Goal: Book appointment/travel/reservation

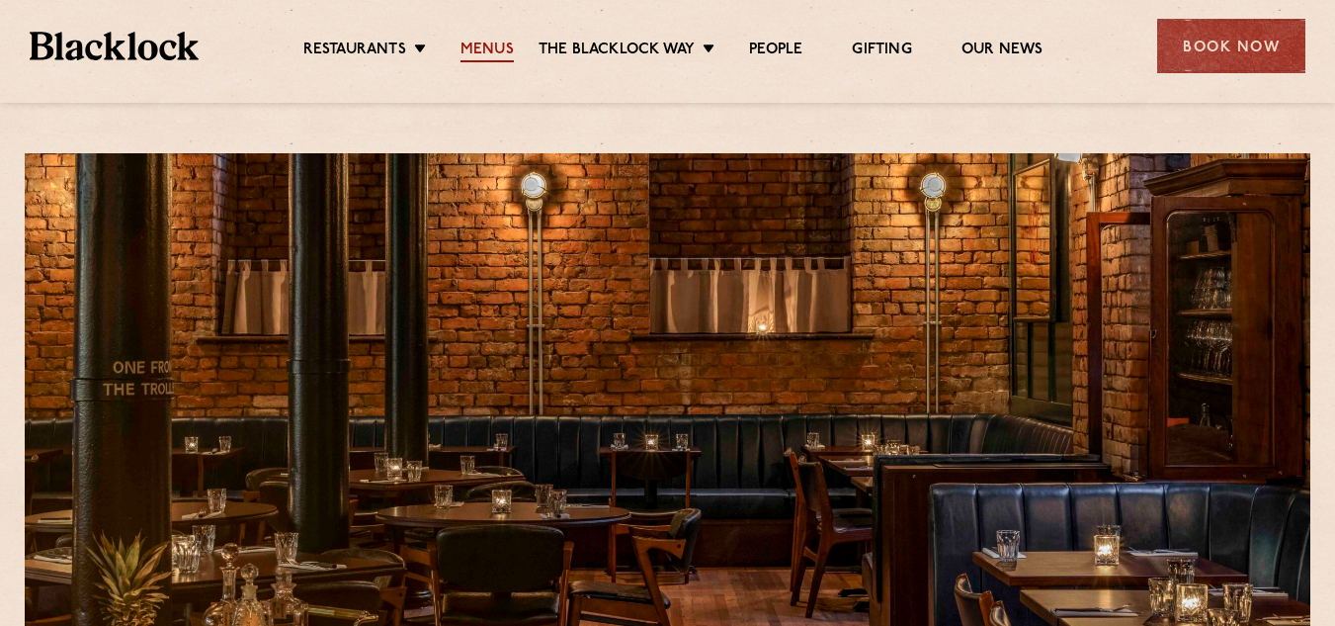
click at [493, 54] on link "Menus" at bounding box center [487, 52] width 53 height 22
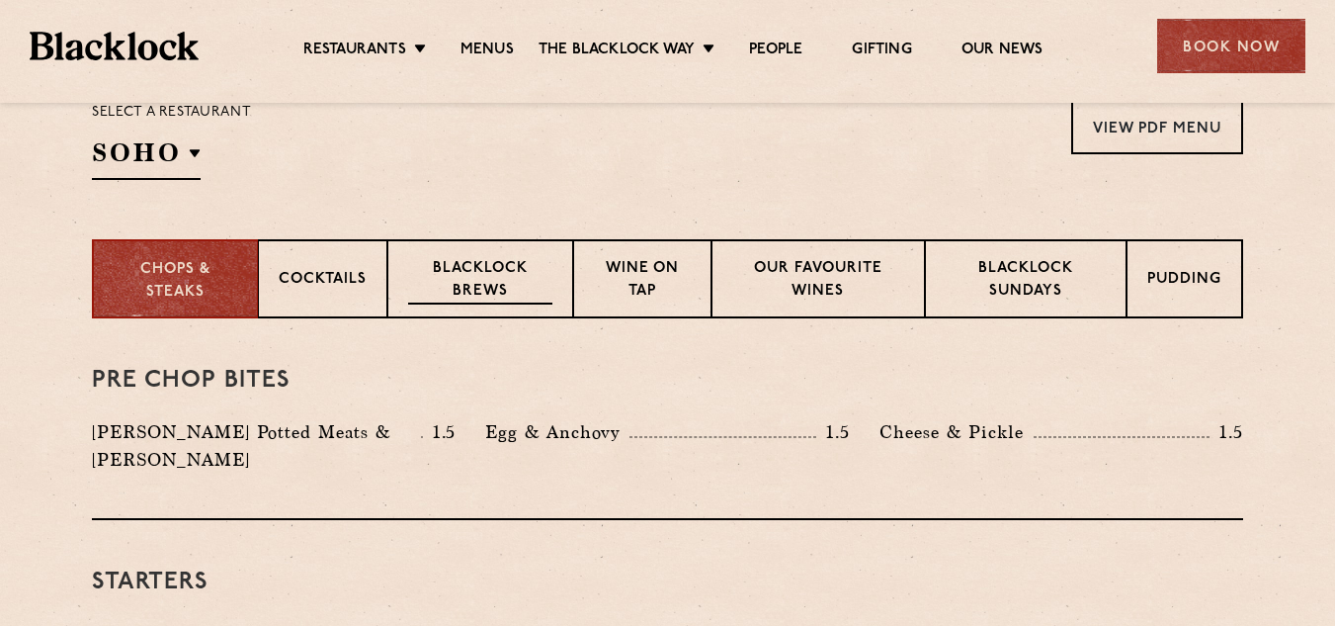
scroll to position [296, 0]
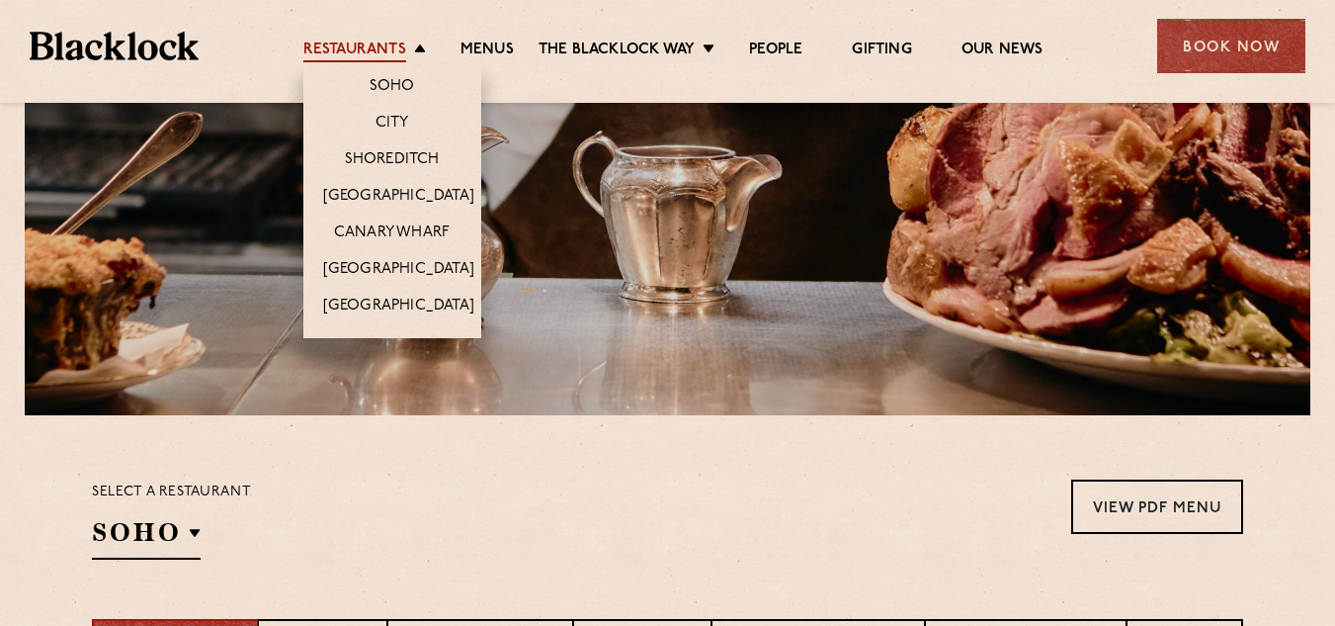
click at [388, 52] on link "Restaurants" at bounding box center [354, 52] width 103 height 22
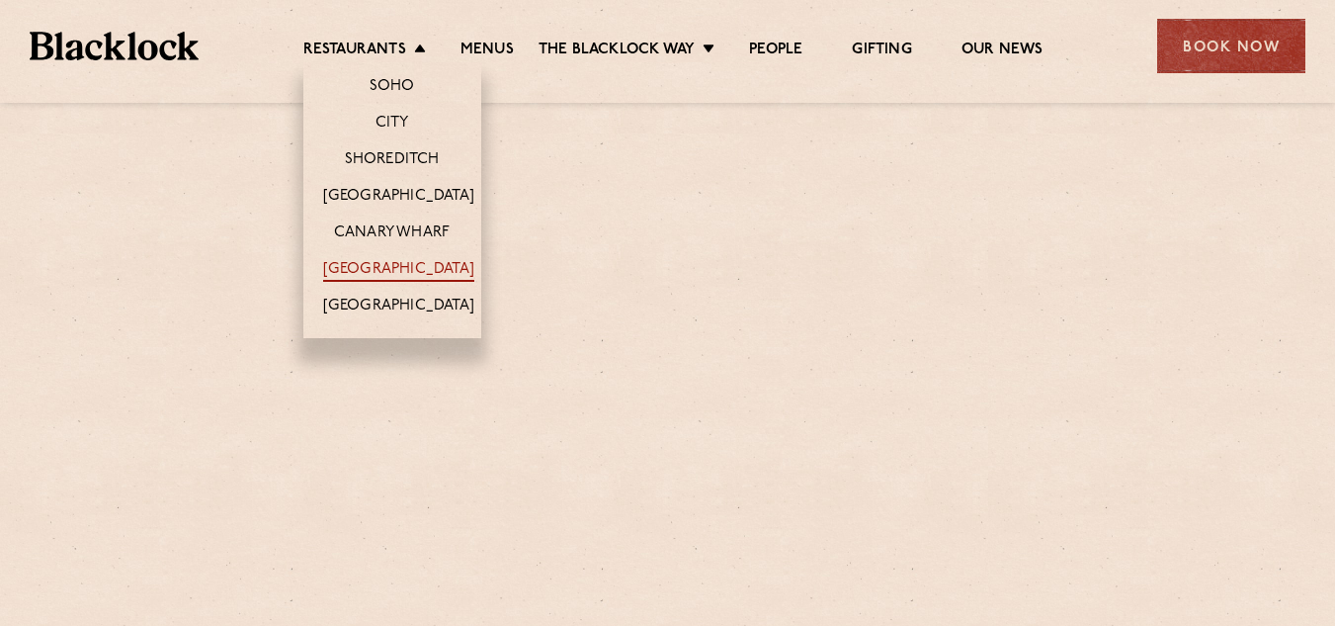
click at [383, 270] on link "[GEOGRAPHIC_DATA]" at bounding box center [398, 271] width 151 height 22
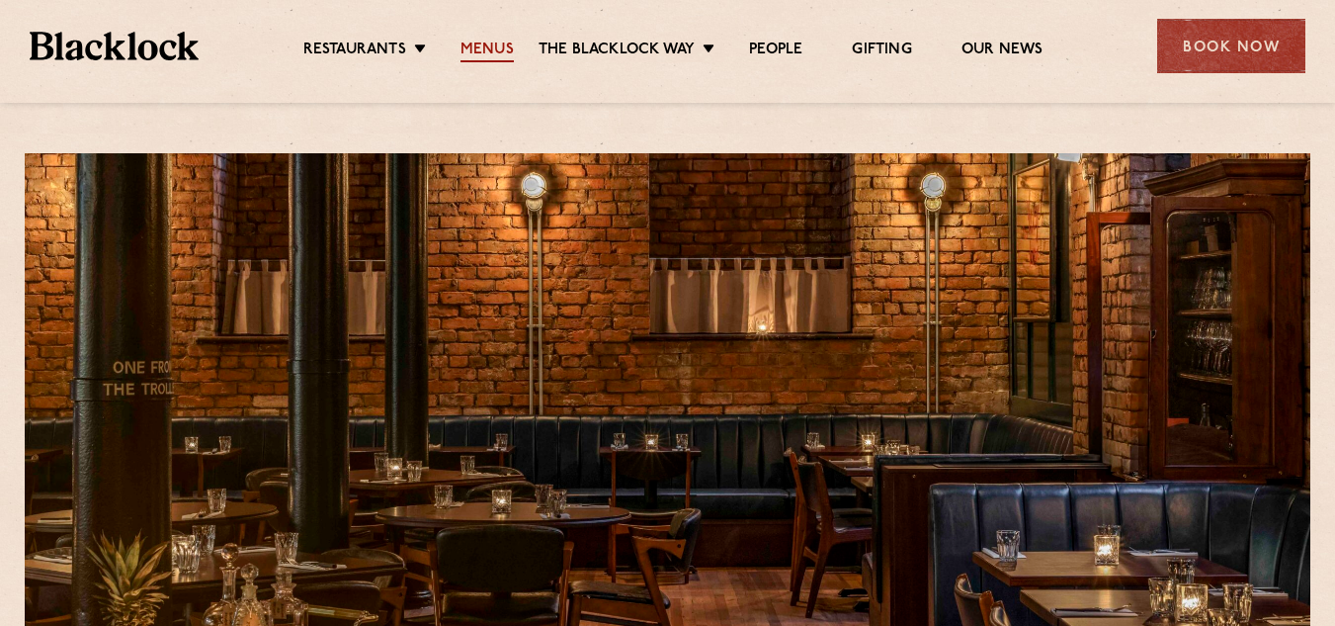
click at [493, 52] on link "Menus" at bounding box center [487, 52] width 53 height 22
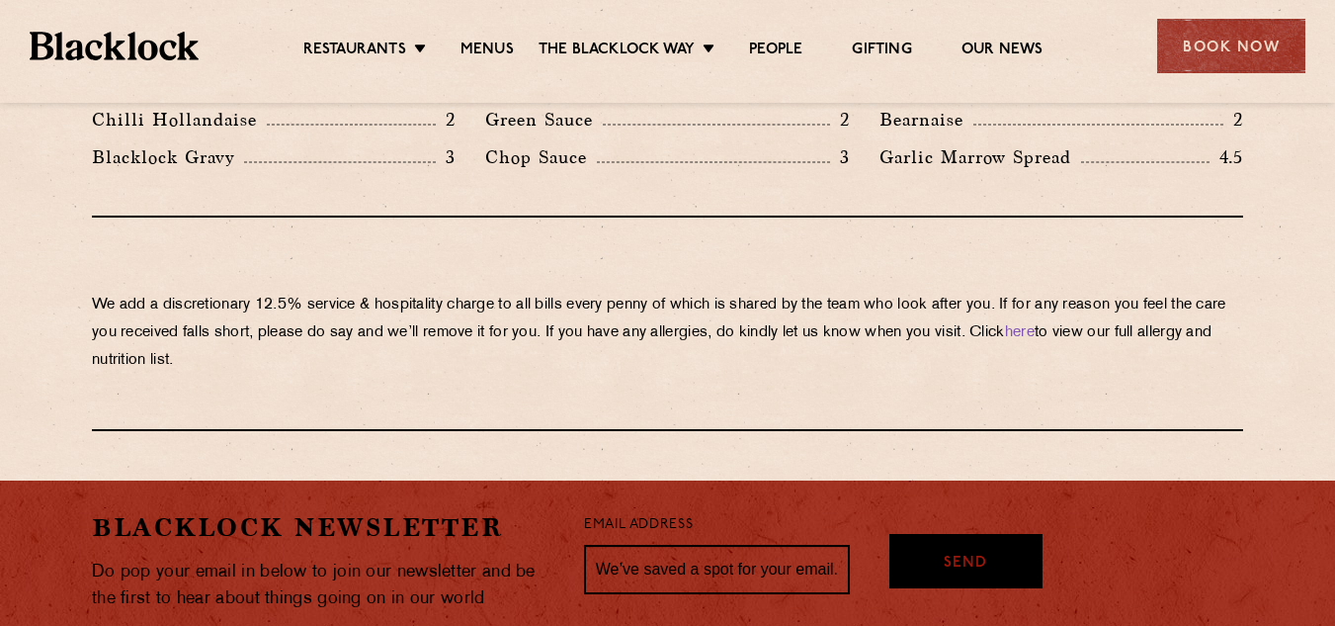
scroll to position [3459, 0]
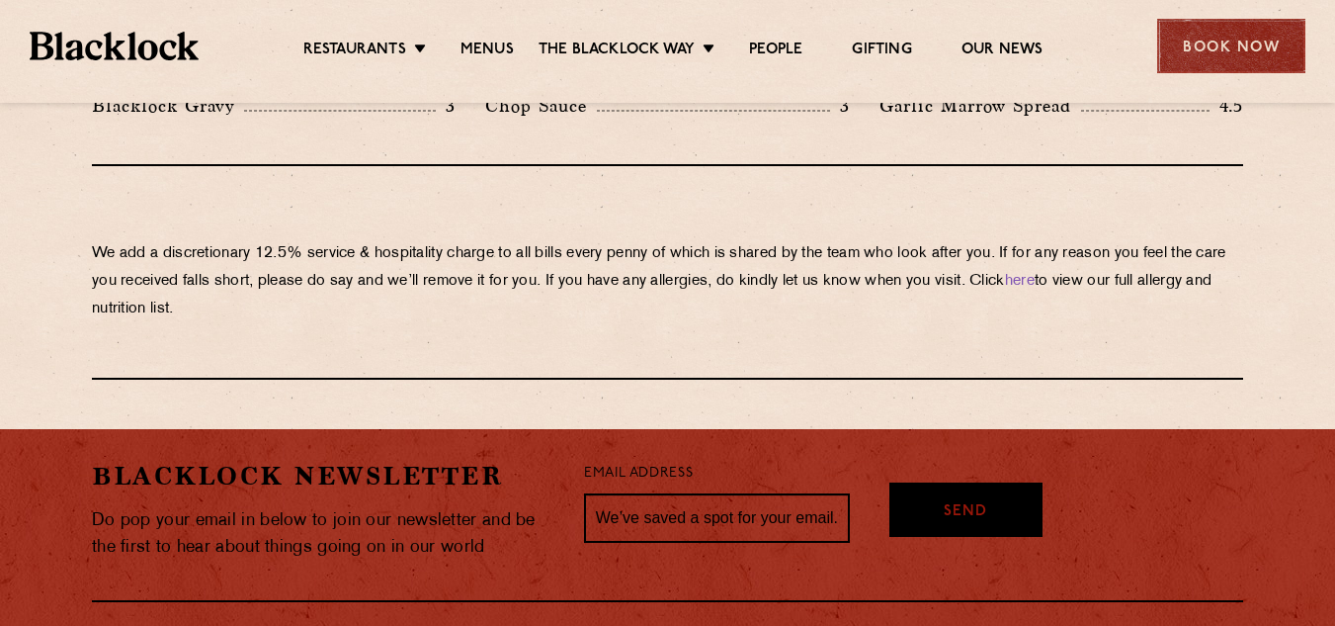
click at [1228, 58] on div "Book Now" at bounding box center [1231, 46] width 148 height 54
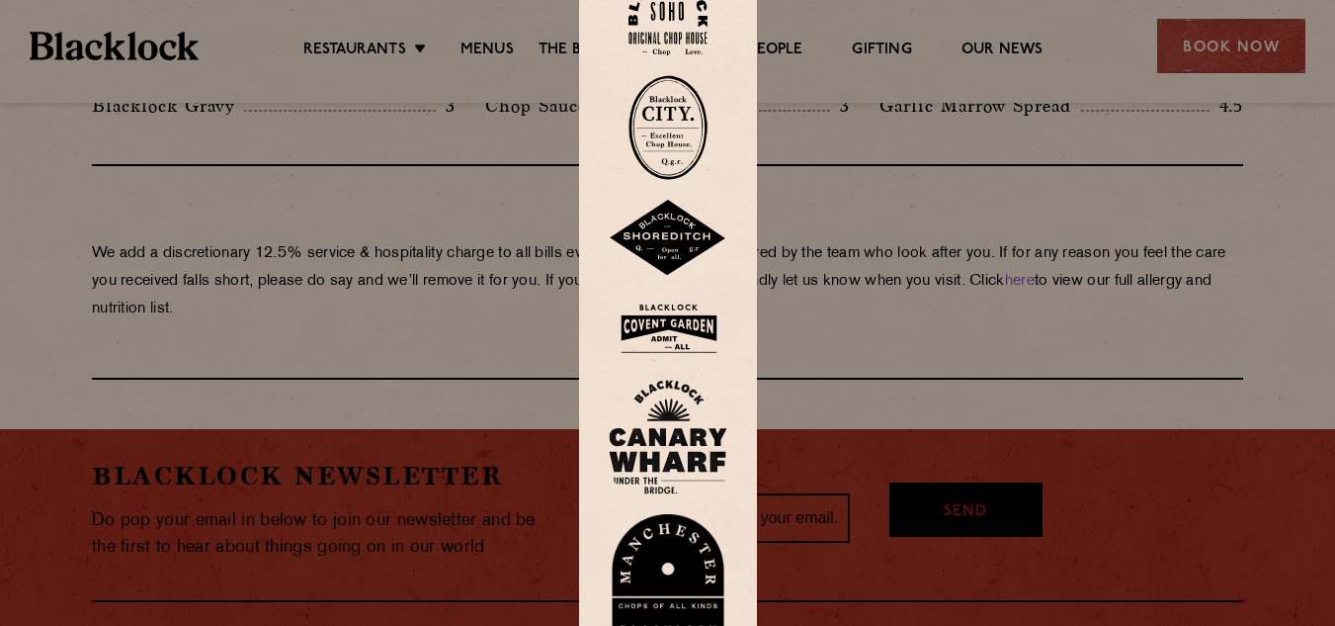
click at [684, 563] on img at bounding box center [668, 582] width 119 height 136
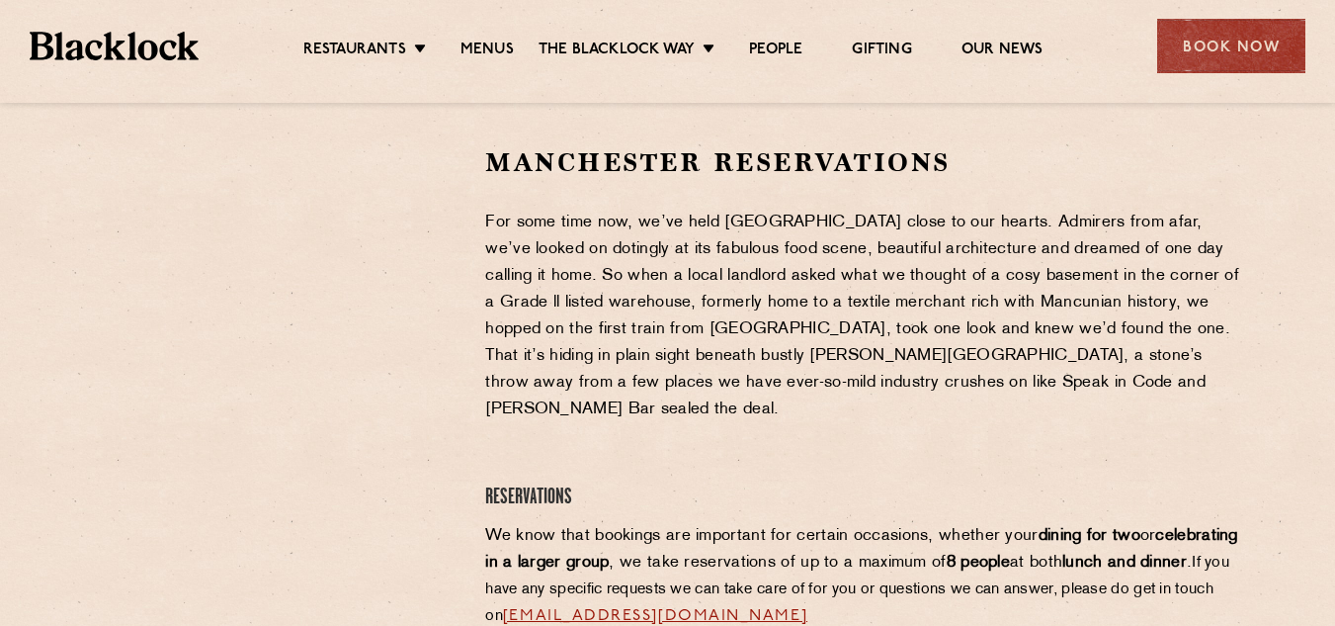
scroll to position [695, 0]
